Goal: Task Accomplishment & Management: Understand process/instructions

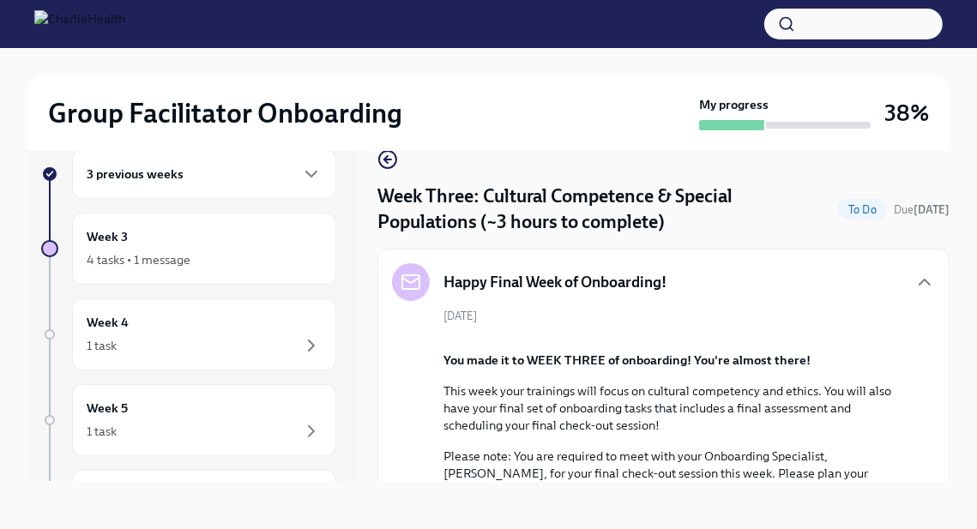
scroll to position [1011, 0]
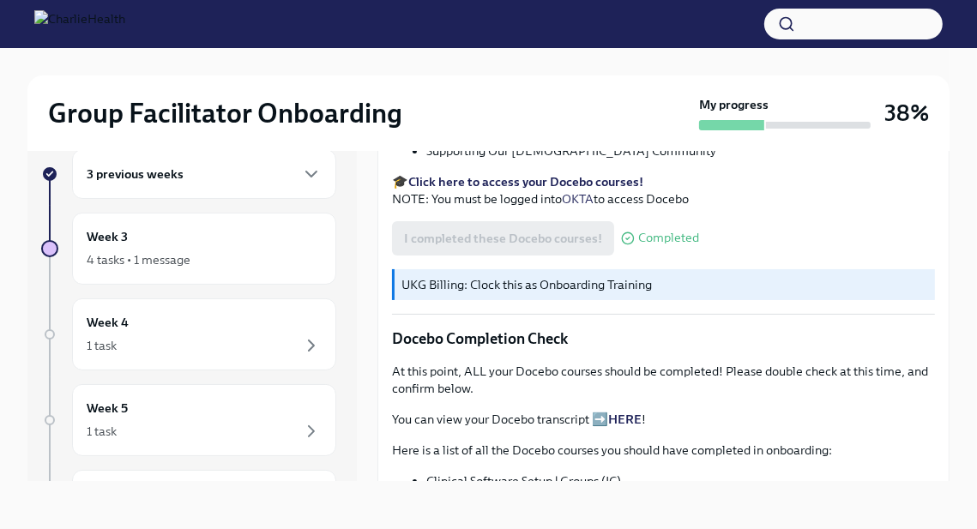
click at [702, 142] on li "BIPOC Programming at Charlie Health" at bounding box center [680, 133] width 509 height 17
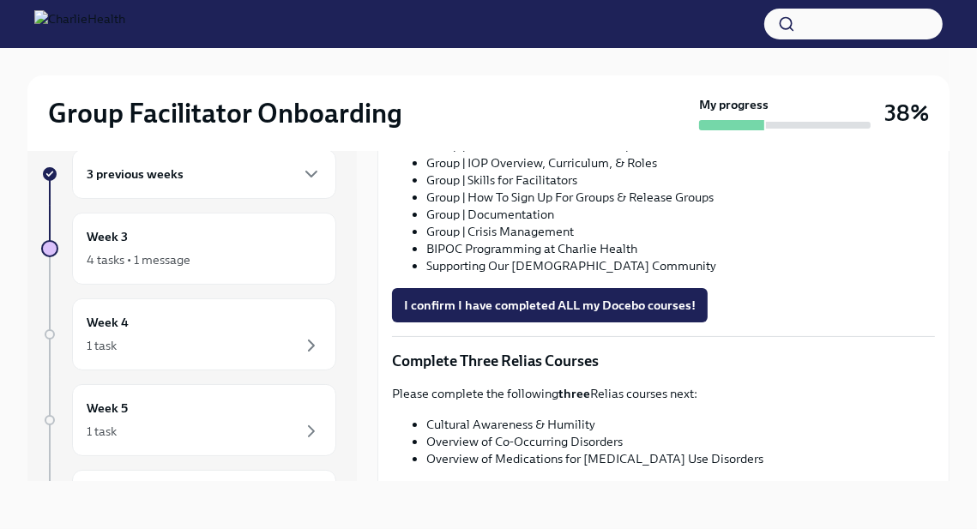
scroll to position [1465, 0]
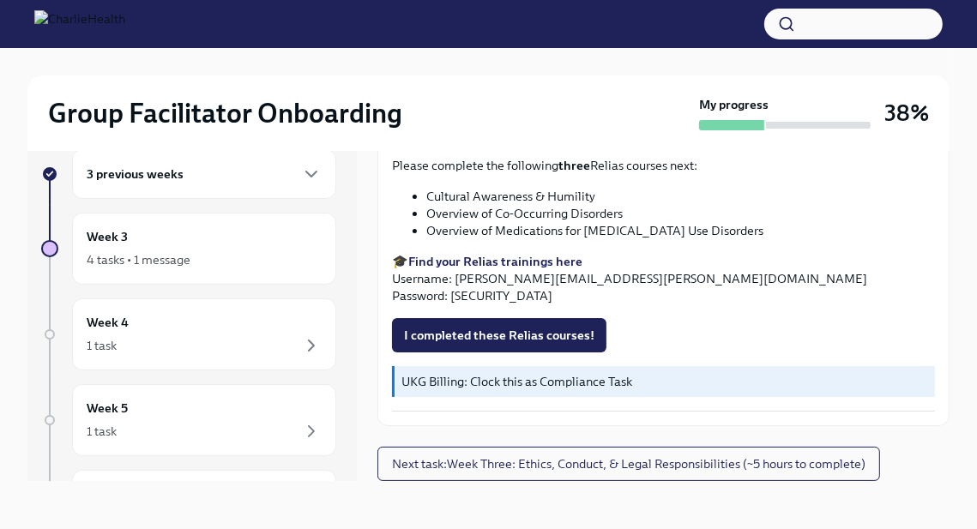
scroll to position [1902, 0]
click at [588, 464] on span "Next task : Week Three: Ethics, Conduct, & Legal Responsibilities (~5 hours to …" at bounding box center [628, 463] width 473 height 17
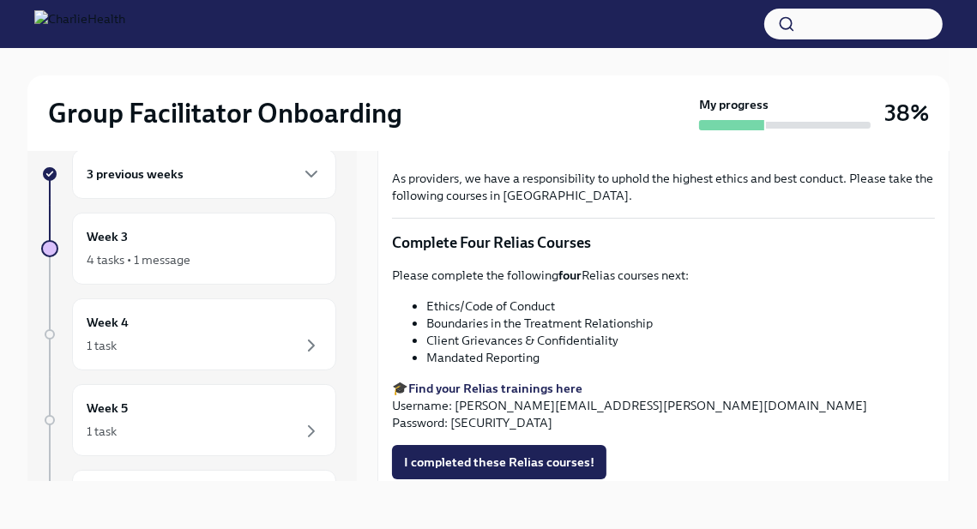
scroll to position [614, 0]
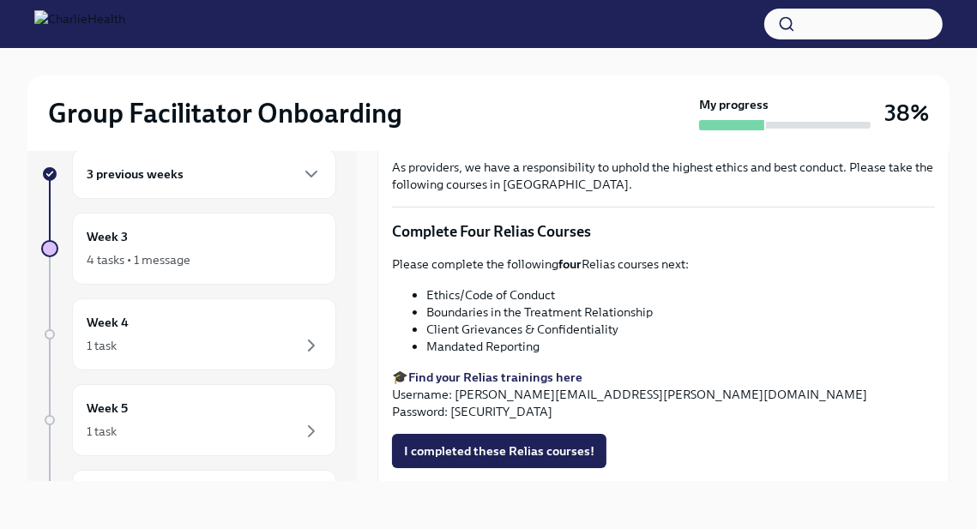
click at [545, 382] on strong "Find your Relias trainings here" at bounding box center [495, 377] width 174 height 15
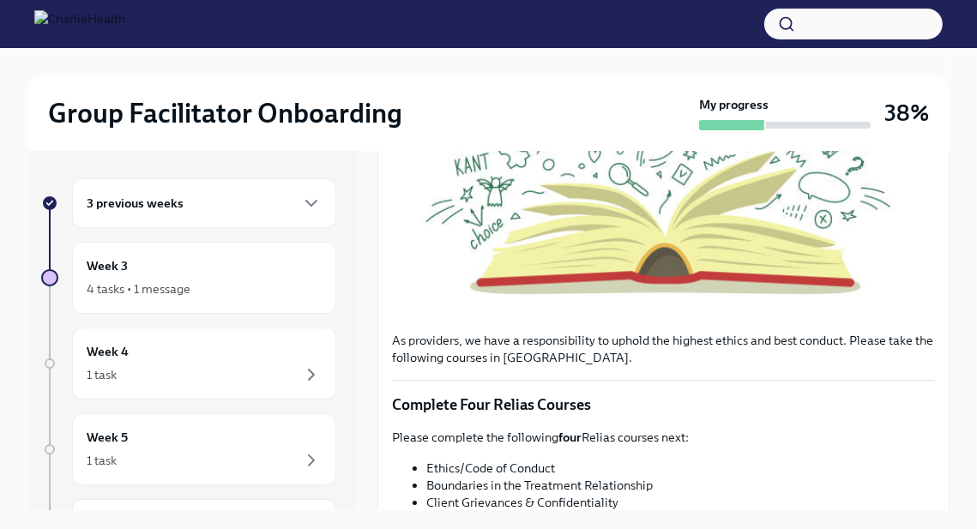
scroll to position [479, 0]
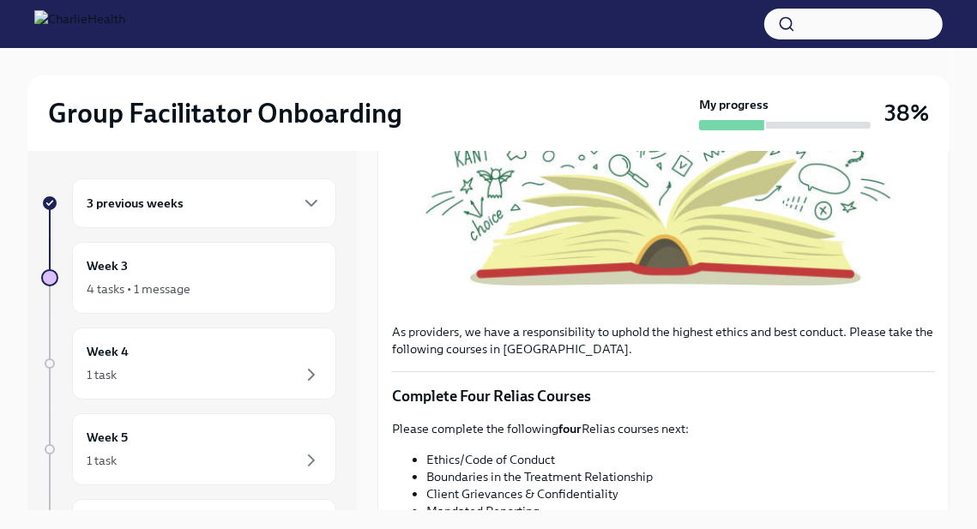
click at [290, 204] on div "3 previous weeks" at bounding box center [204, 203] width 235 height 21
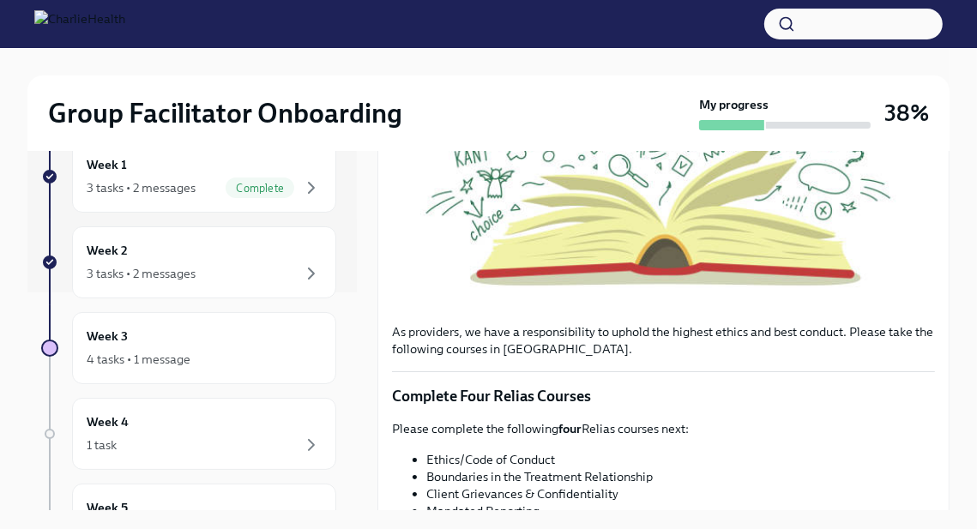
scroll to position [228, 0]
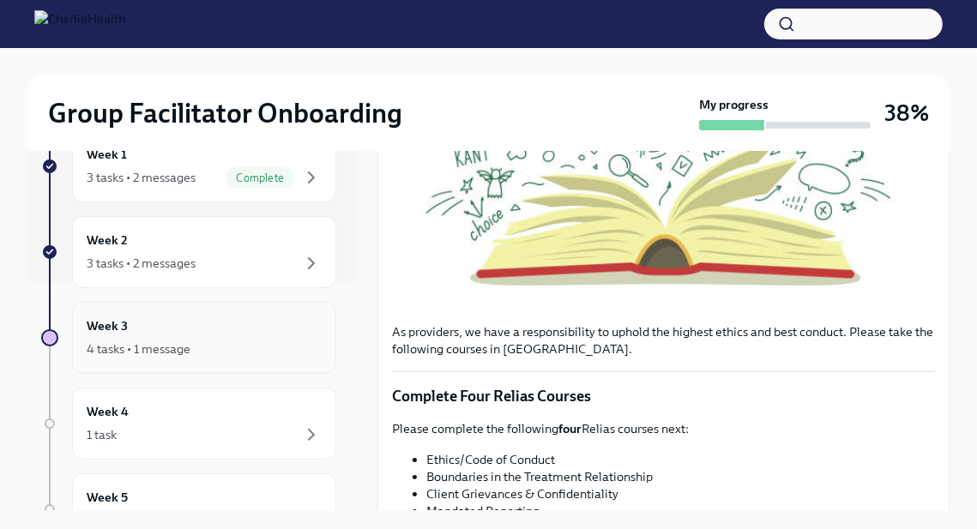
click at [313, 327] on div "Week 3 4 tasks • 1 message" at bounding box center [204, 337] width 235 height 43
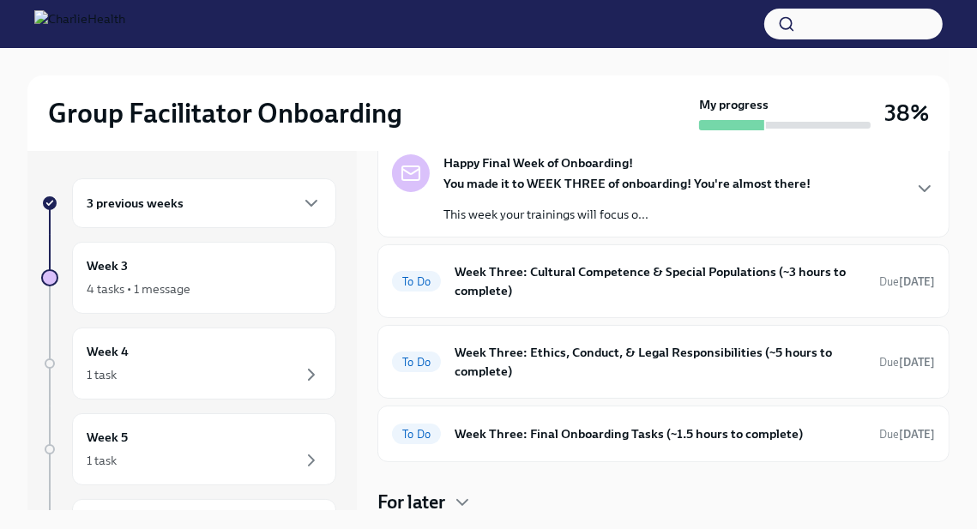
scroll to position [93, 0]
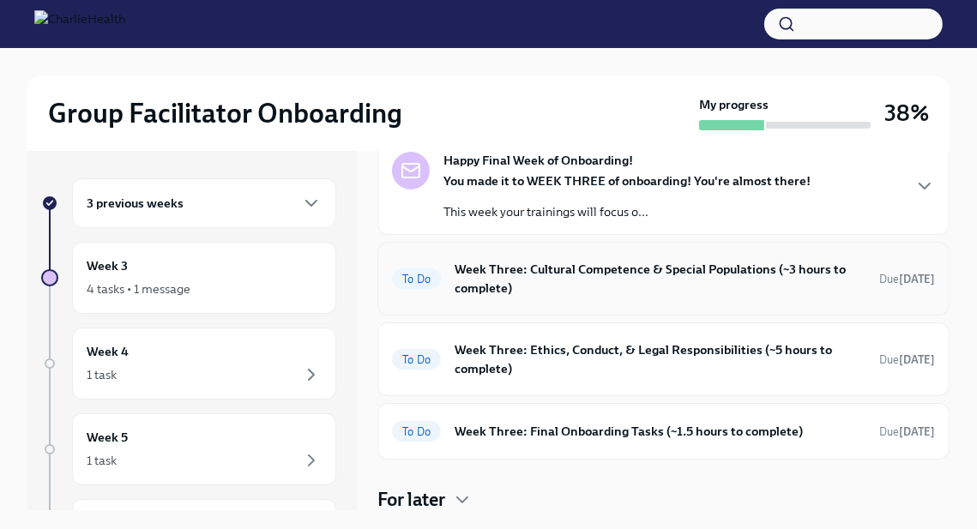
click at [636, 287] on h6 "Week Three: Cultural Competence & Special Populations (~3 hours to complete)" at bounding box center [660, 279] width 411 height 38
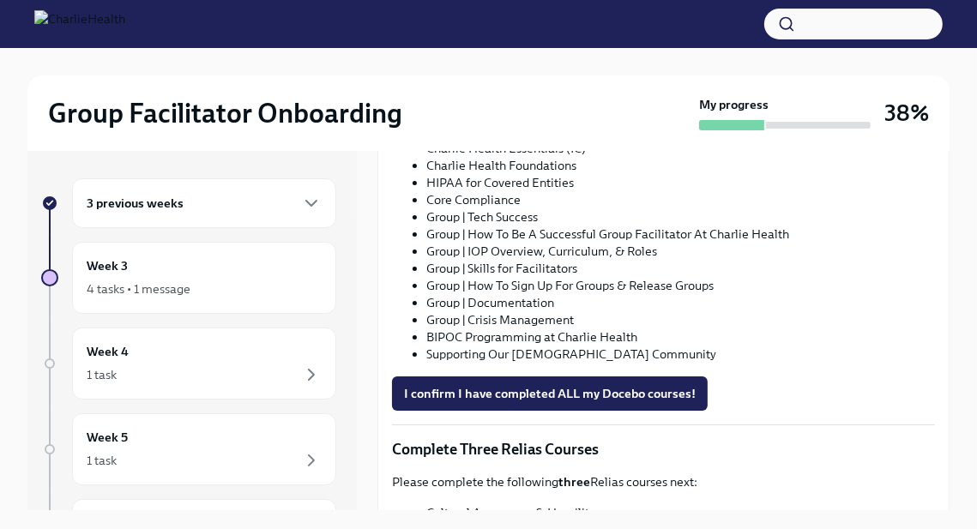
scroll to position [1017, 0]
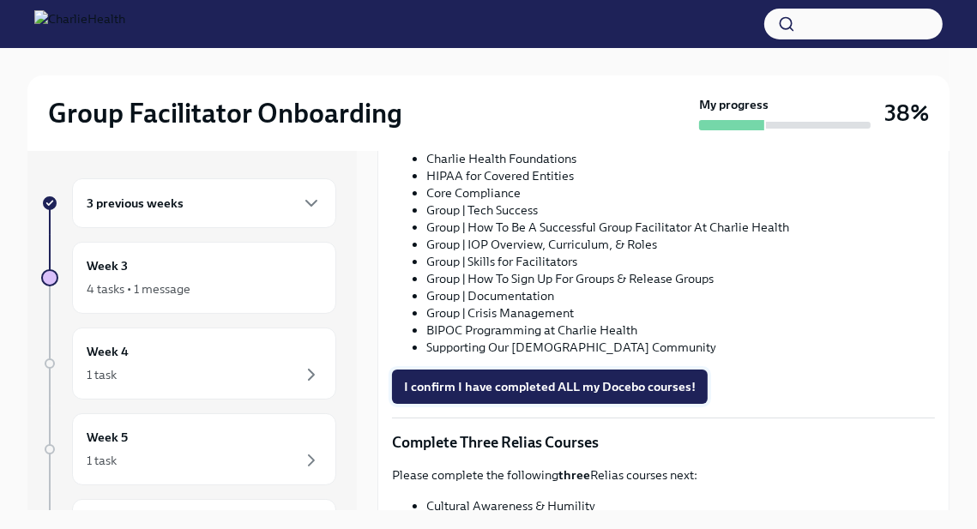
click at [581, 378] on span "I confirm I have completed ALL my Docebo courses!" at bounding box center [550, 386] width 292 height 17
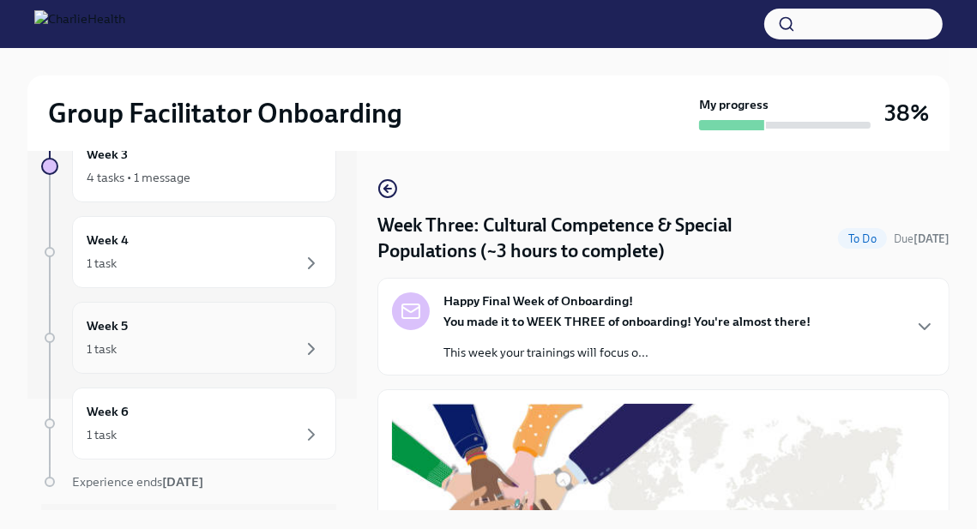
scroll to position [158, 0]
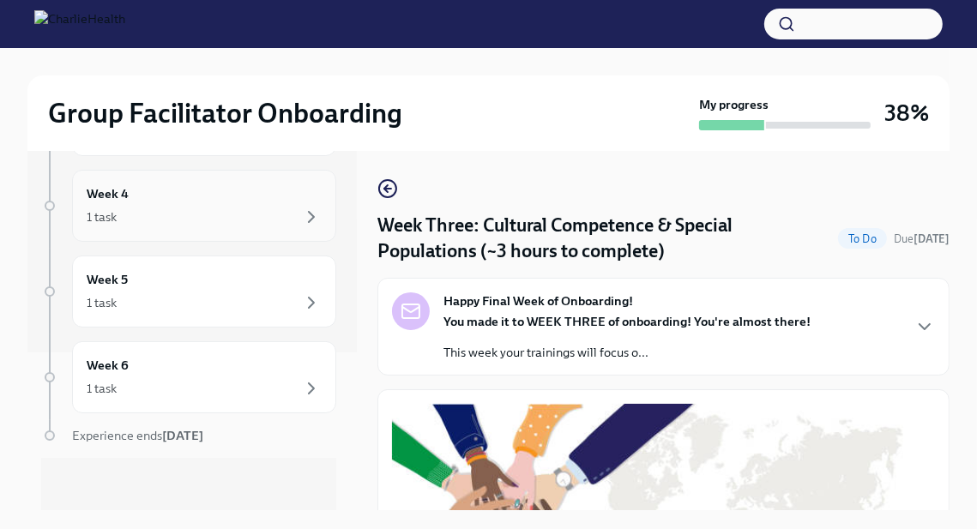
click at [273, 221] on div "1 task" at bounding box center [204, 217] width 235 height 21
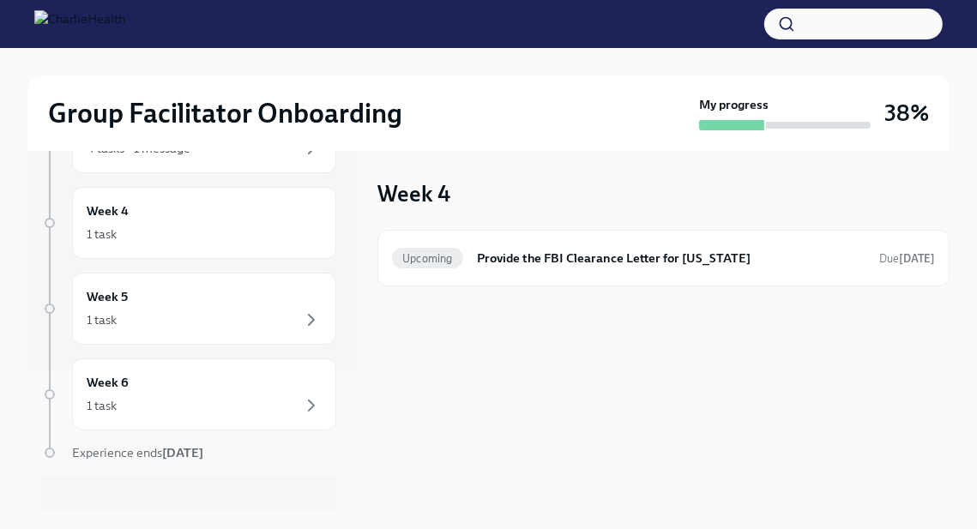
scroll to position [158, 0]
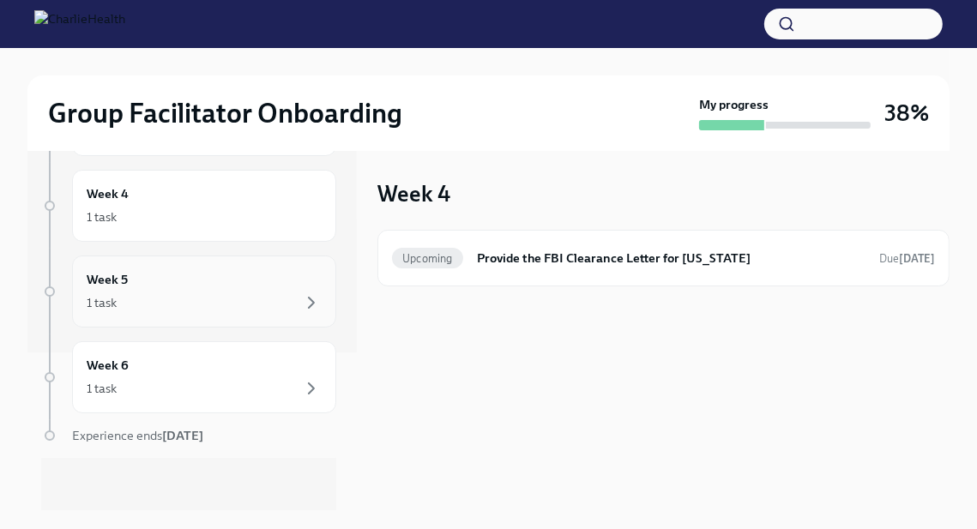
click at [274, 309] on div "1 task" at bounding box center [204, 302] width 235 height 21
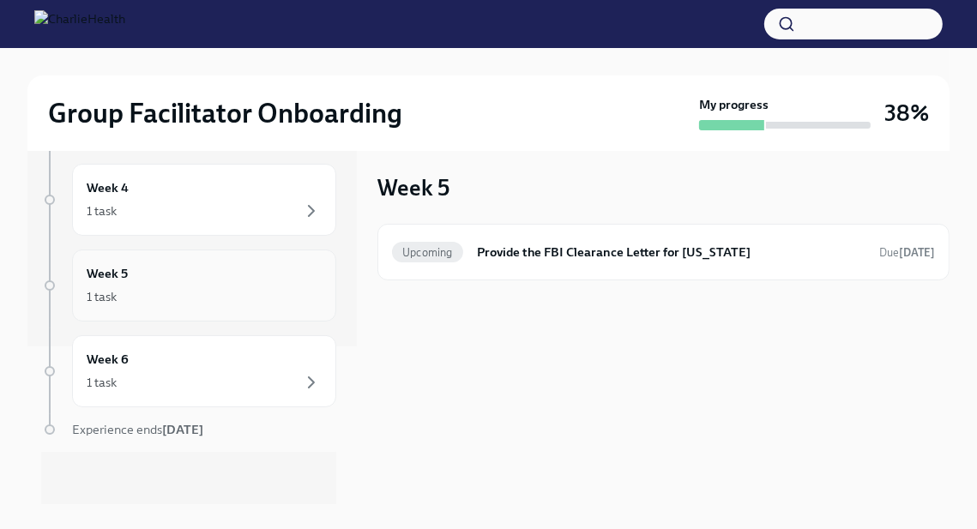
click at [285, 296] on div "1 task" at bounding box center [204, 296] width 235 height 21
click at [290, 202] on div "1 task" at bounding box center [204, 211] width 235 height 21
click at [304, 286] on icon "button" at bounding box center [311, 296] width 21 height 21
click at [318, 379] on icon "button" at bounding box center [311, 382] width 21 height 21
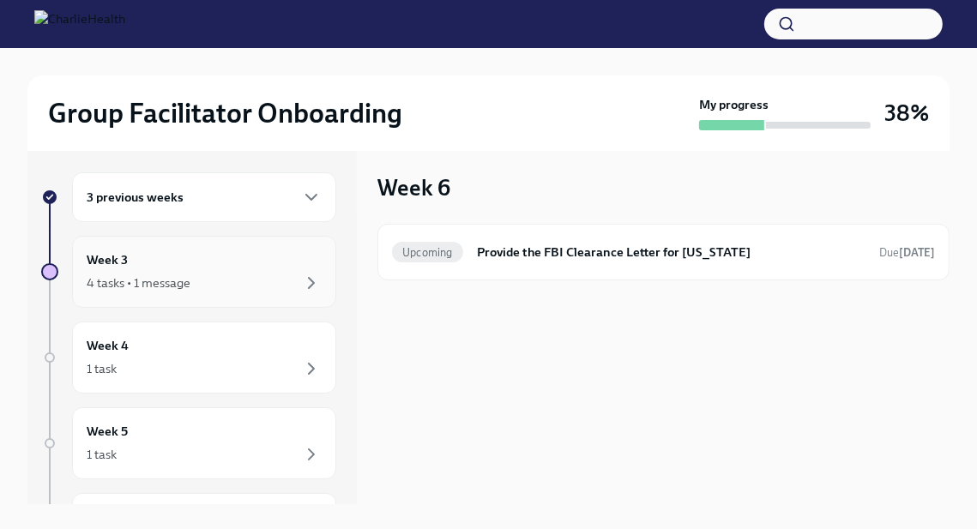
click at [284, 273] on div "4 tasks • 1 message" at bounding box center [204, 283] width 235 height 21
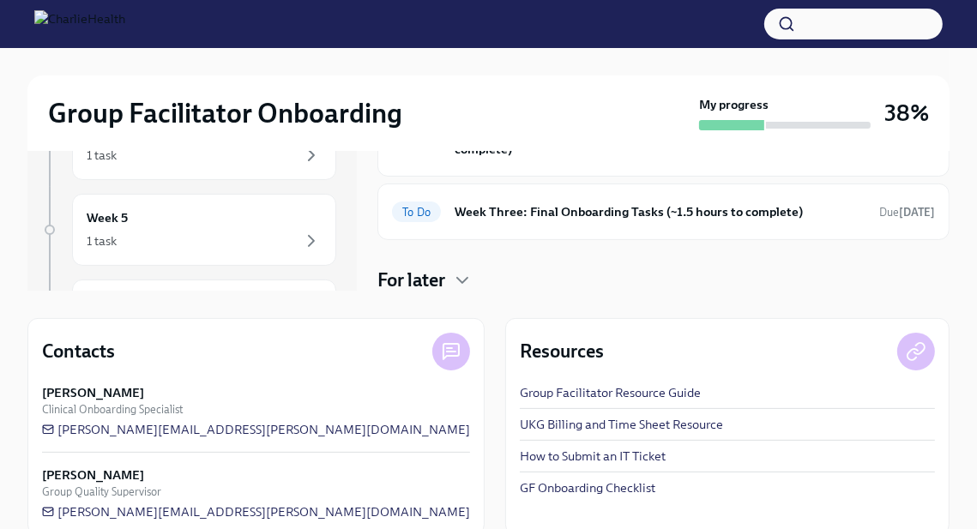
scroll to position [245, 0]
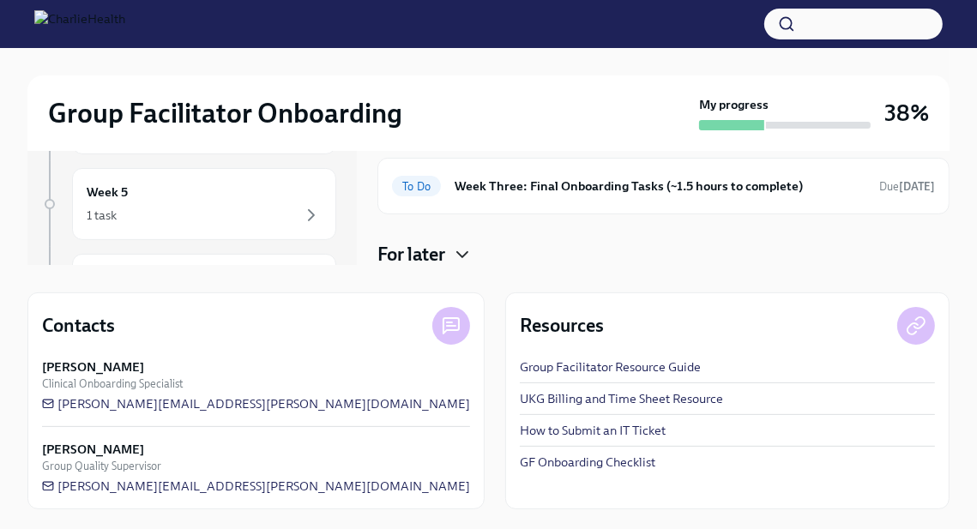
click at [465, 256] on icon "button" at bounding box center [462, 254] width 21 height 21
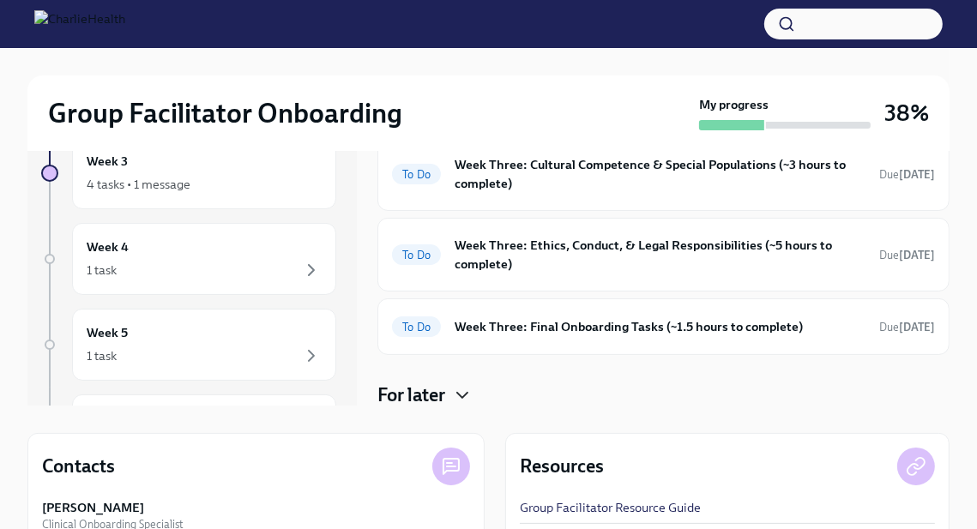
scroll to position [0, 0]
